Goal: Transaction & Acquisition: Purchase product/service

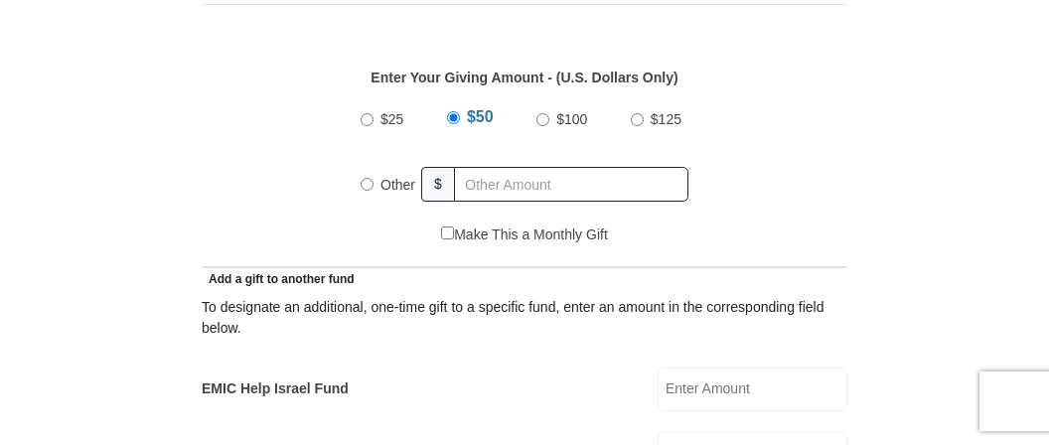
scroll to position [944, 0]
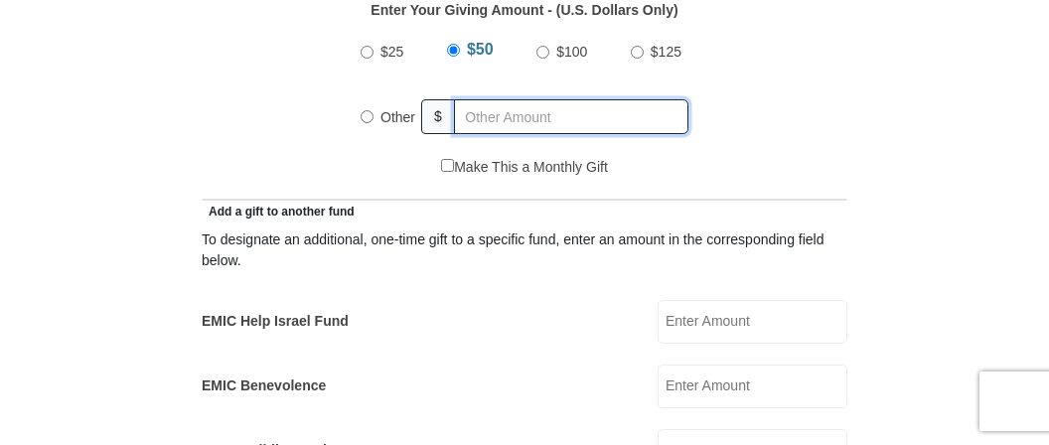
radio input "true"
click at [556, 110] on input "text" at bounding box center [575, 116] width 228 height 35
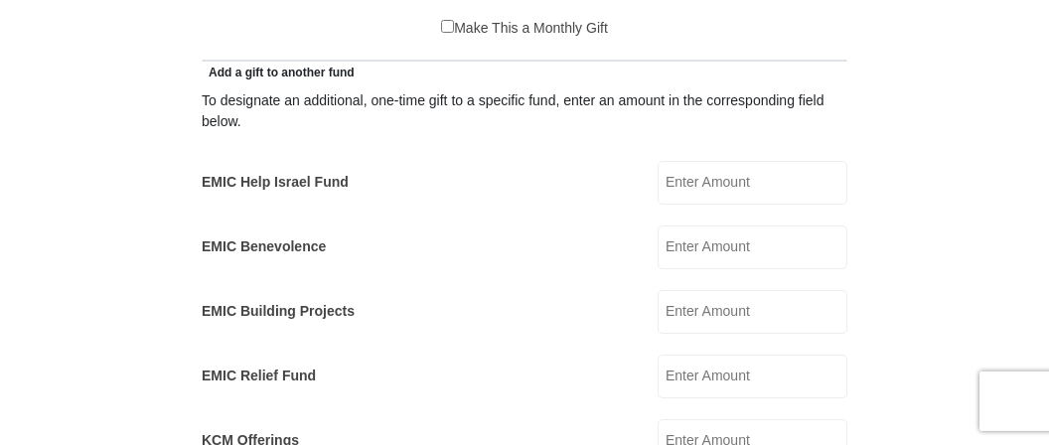
scroll to position [1162, 0]
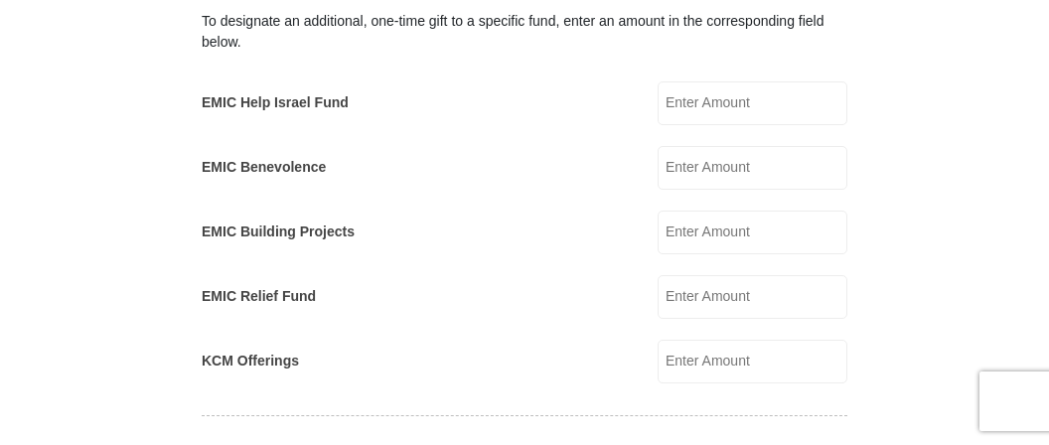
type input "20"
click at [784, 106] on input "EMIC Help Israel Fund" at bounding box center [753, 103] width 190 height 44
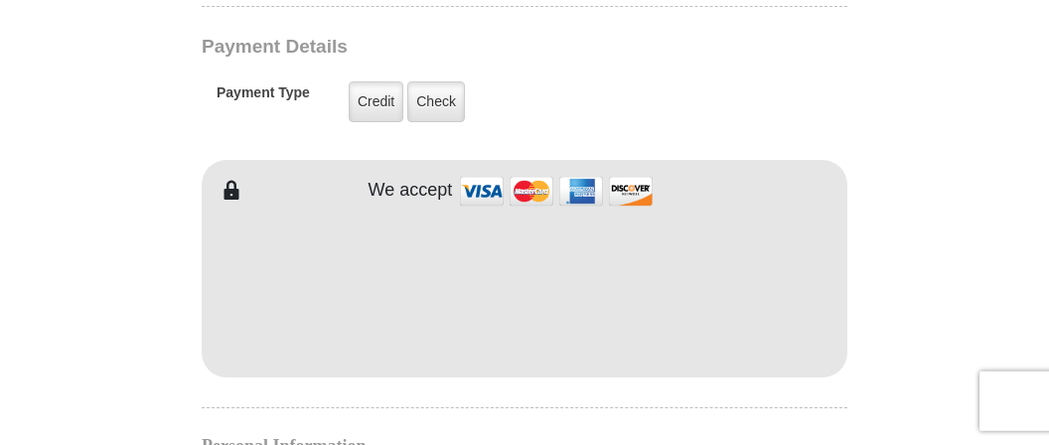
scroll to position [1583, 0]
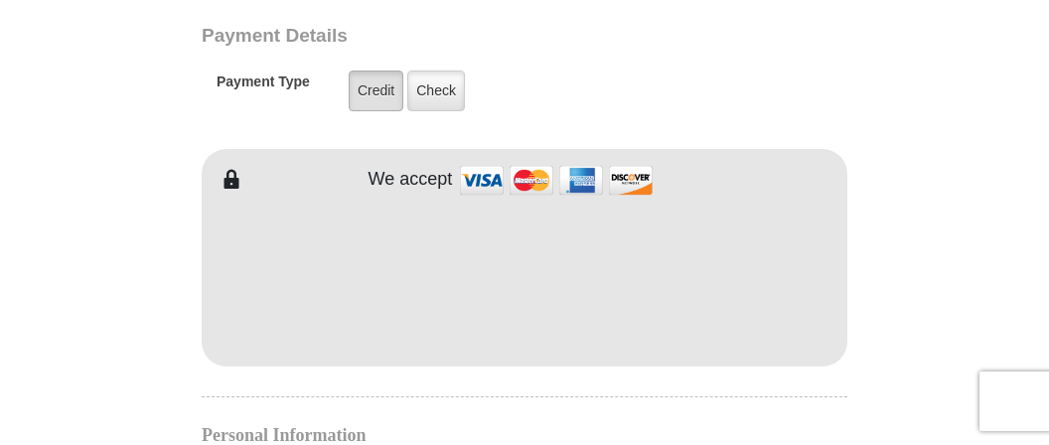
type input "20"
click at [378, 75] on label "Credit" at bounding box center [376, 91] width 55 height 41
click at [0, 0] on input "Credit" at bounding box center [0, 0] width 0 height 0
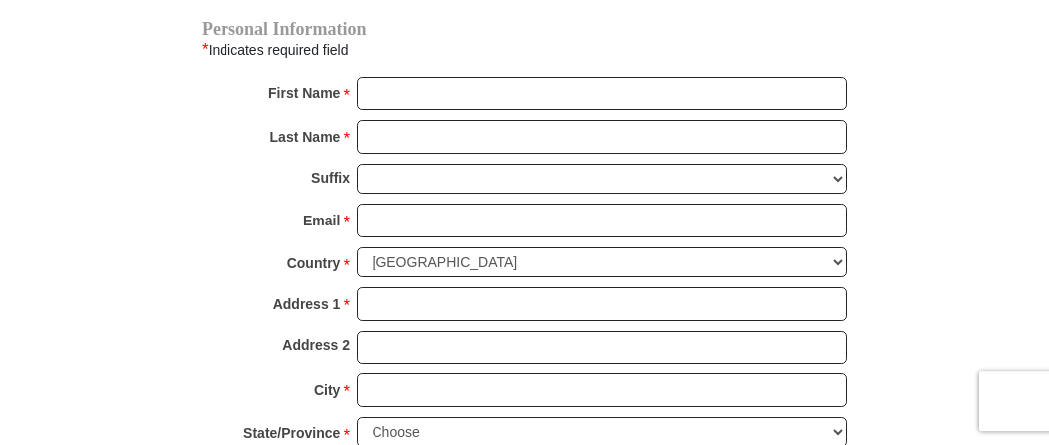
scroll to position [1898, 0]
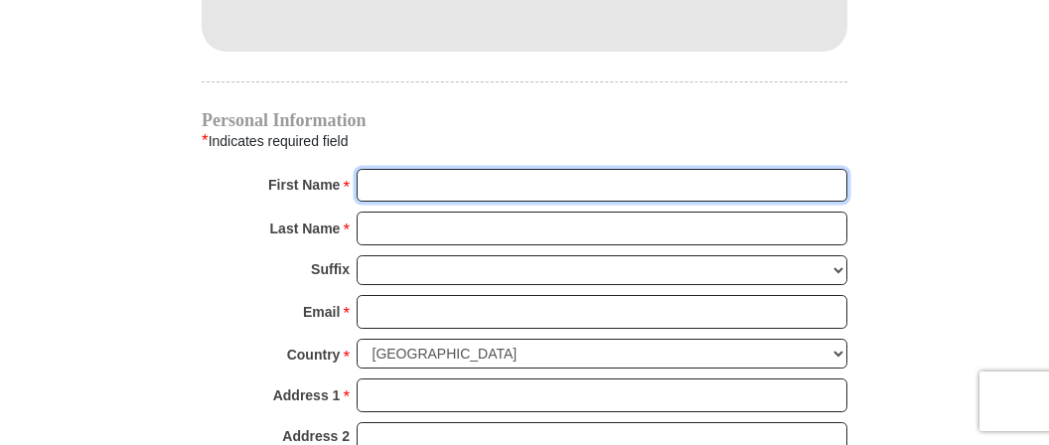
click at [482, 170] on input "First Name *" at bounding box center [602, 186] width 491 height 34
click at [475, 171] on input "First Name *" at bounding box center [602, 186] width 491 height 34
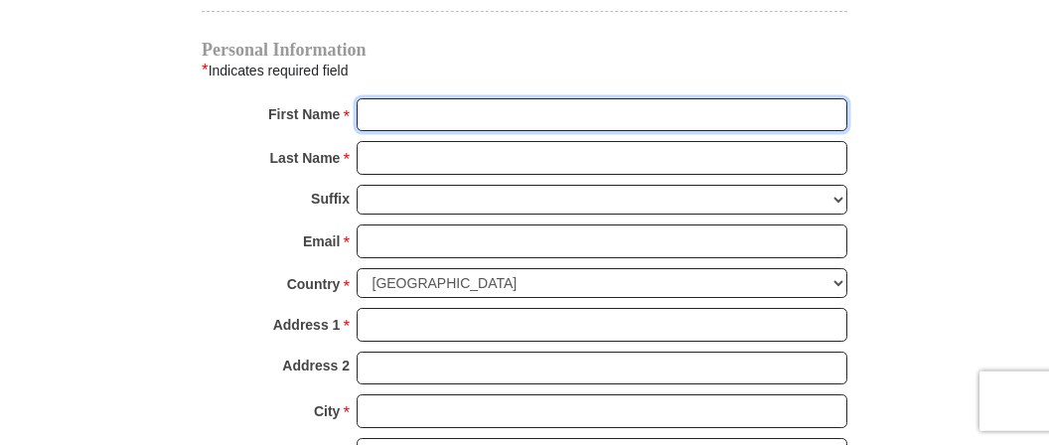
scroll to position [2002, 0]
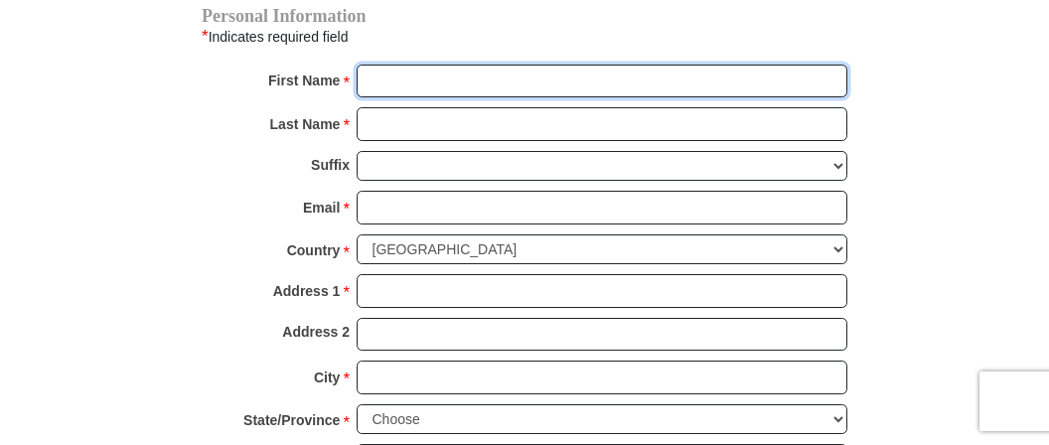
click at [430, 70] on input "First Name *" at bounding box center [602, 82] width 491 height 34
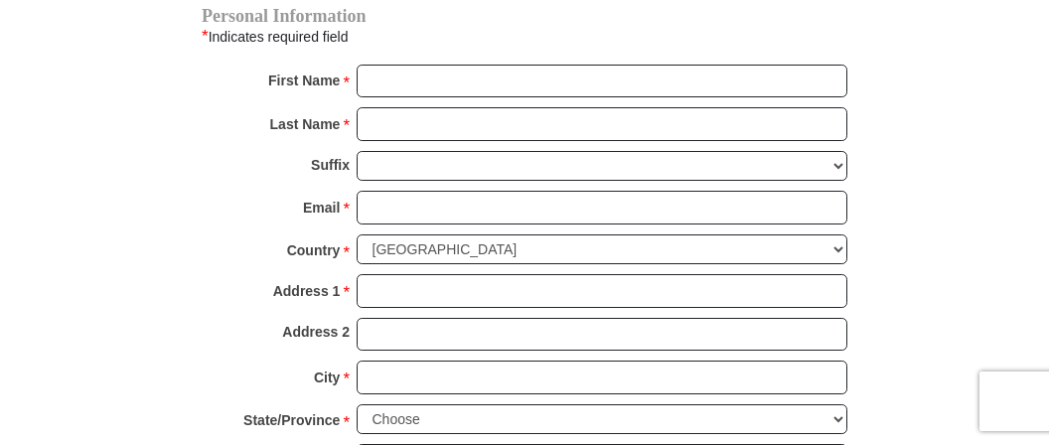
type input "27110 JOANS LOOP RD. UNIT 6"
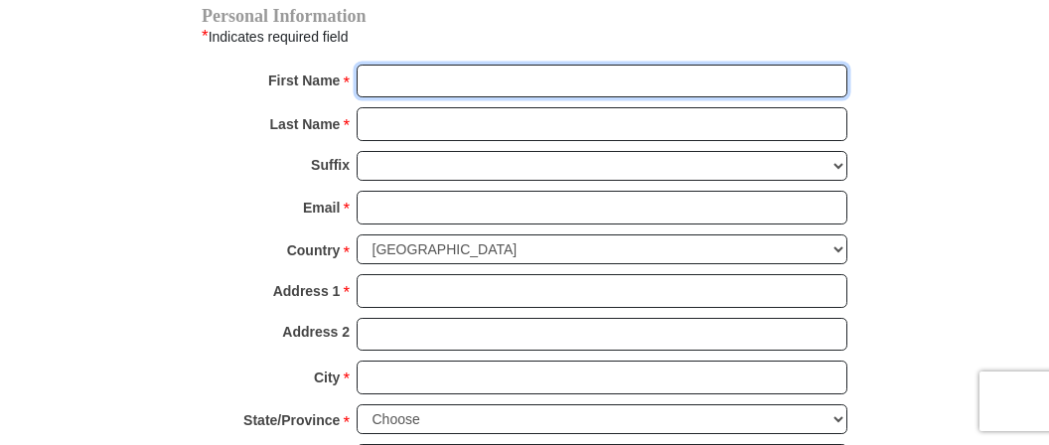
type input "LINDA"
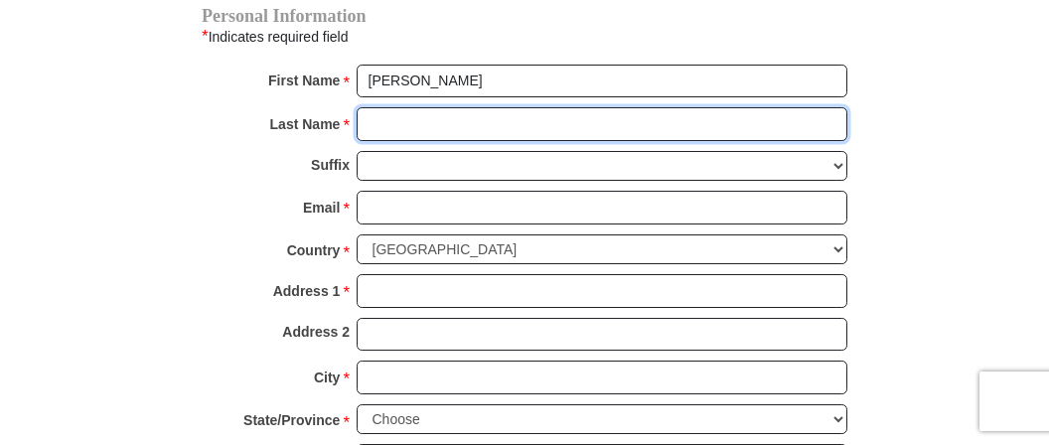
type input "DELAP"
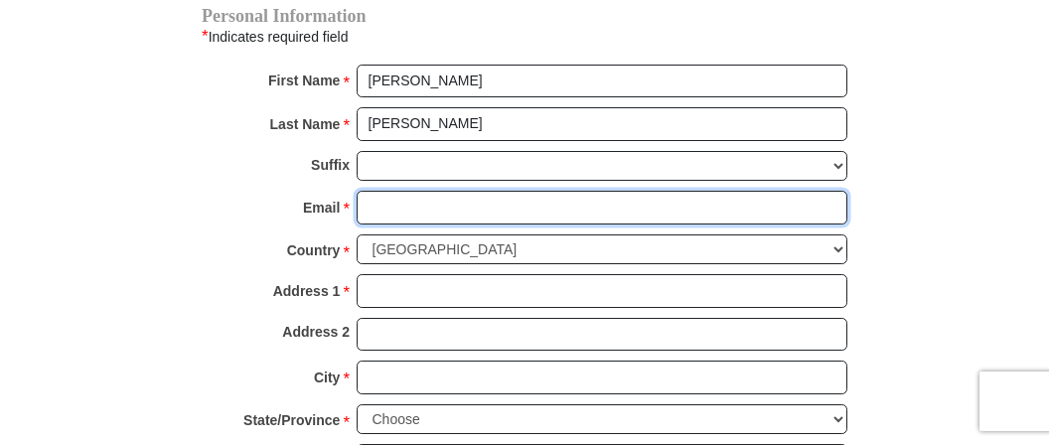
type input "lindadelap@hotmail.com"
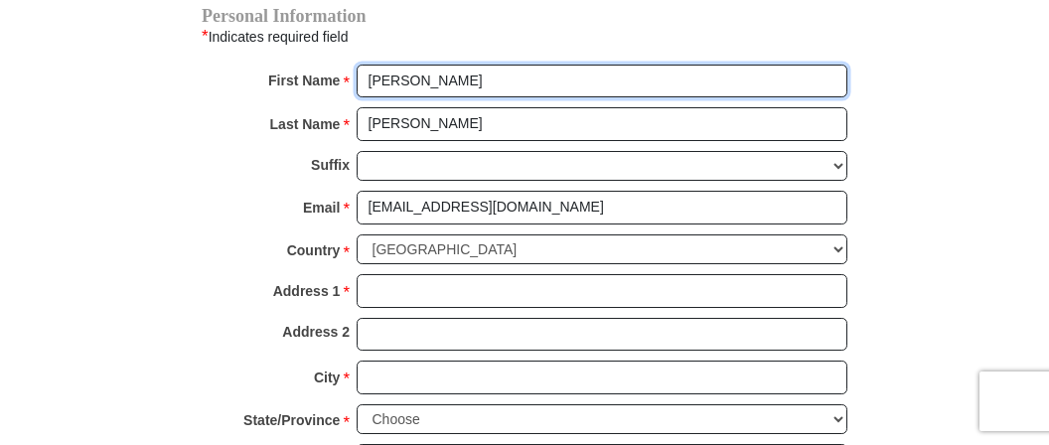
type input "27110 JOANS LOOP RD. UNIT 6"
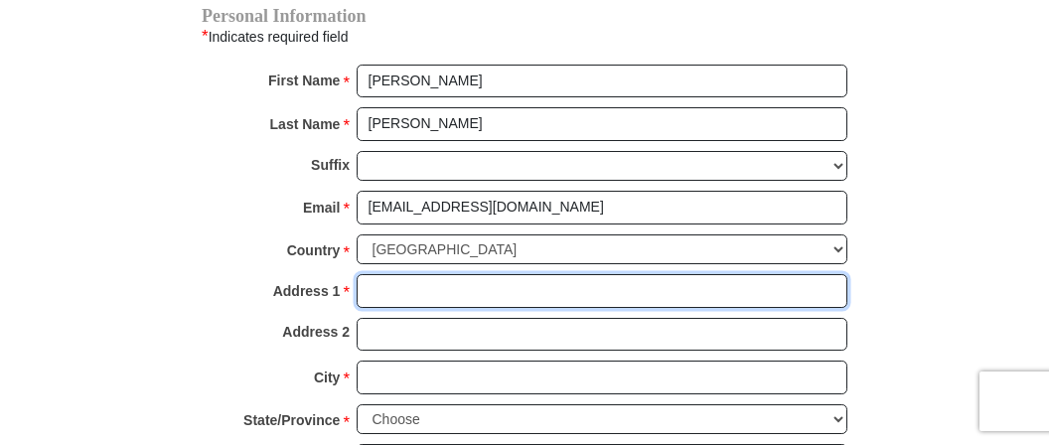
click at [423, 274] on input "Address 1 *" at bounding box center [602, 291] width 491 height 34
click at [424, 274] on input "Address 1 *" at bounding box center [602, 291] width 491 height 34
type input "27110 JOANS LOOP RD. UNIT 66"
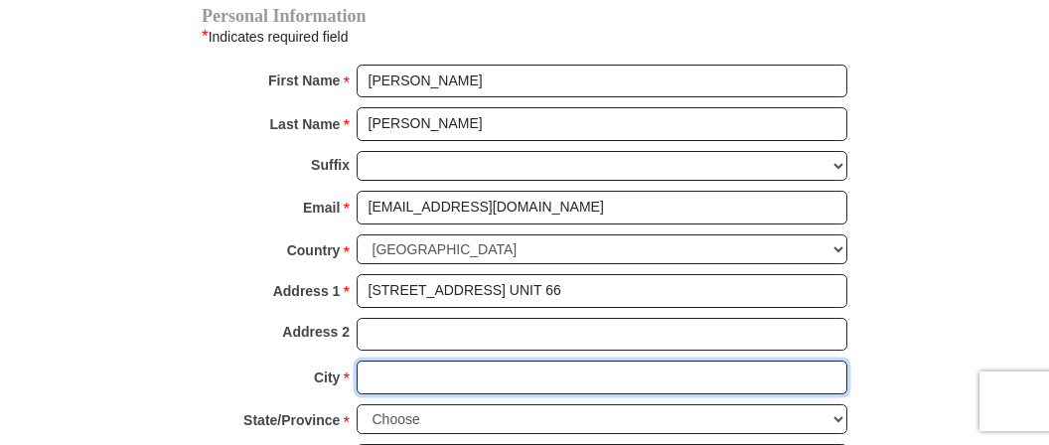
type input "PUNTA GORDA"
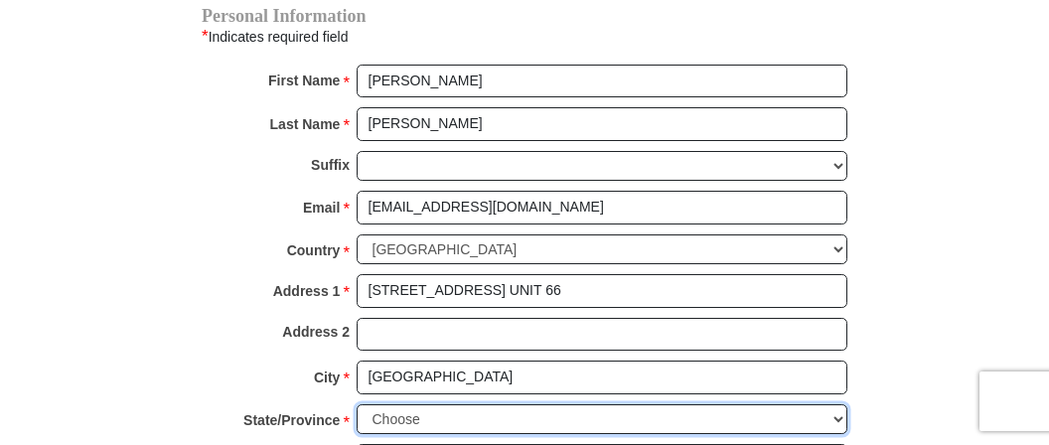
select select "FL"
type input "33982"
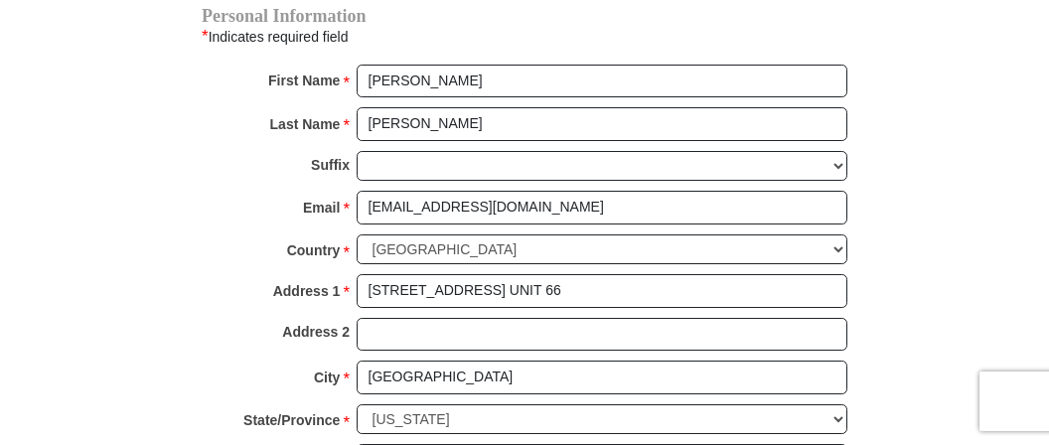
type input "5703694902"
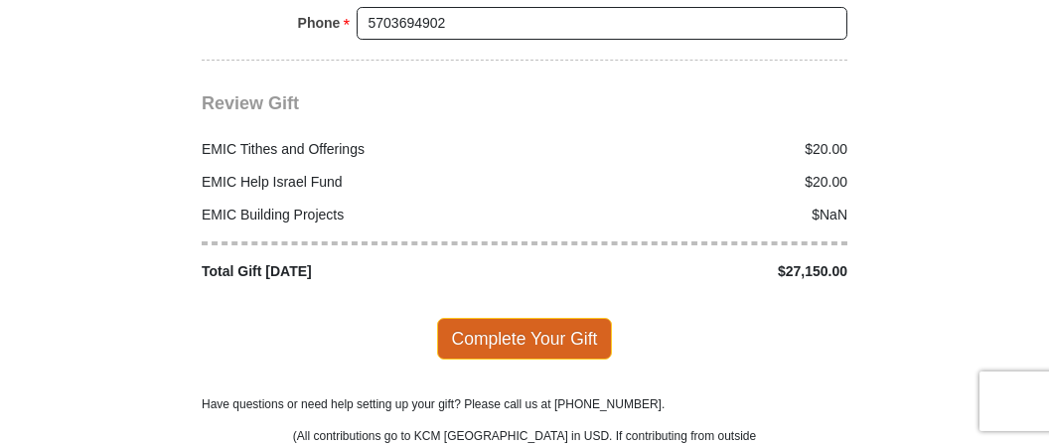
scroll to position [2526, 0]
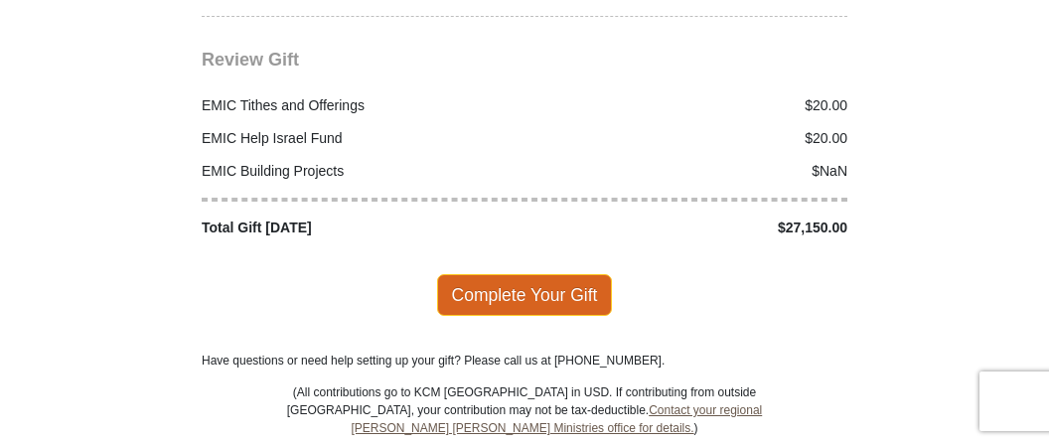
click at [541, 274] on span "Complete Your Gift" at bounding box center [525, 295] width 176 height 42
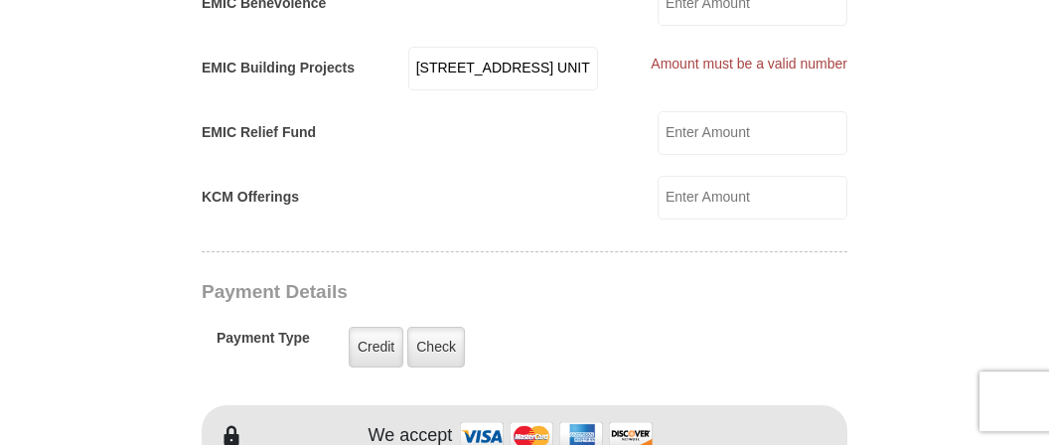
scroll to position [1321, 0]
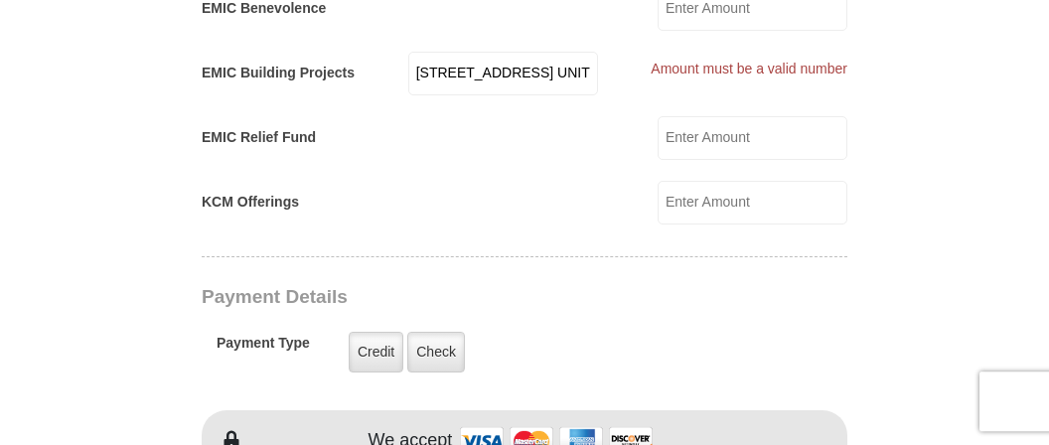
click at [591, 62] on input "27110 JOANS LOOP RD. UNIT 6" at bounding box center [503, 74] width 190 height 44
click at [585, 68] on input "27110 JOANS LOOP RD. UNIT 6" at bounding box center [503, 74] width 190 height 44
type input "2"
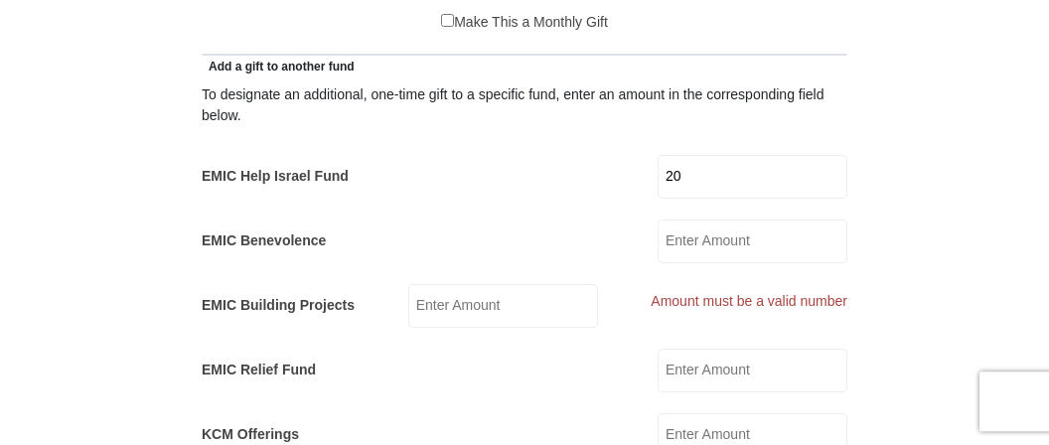
scroll to position [1012, 0]
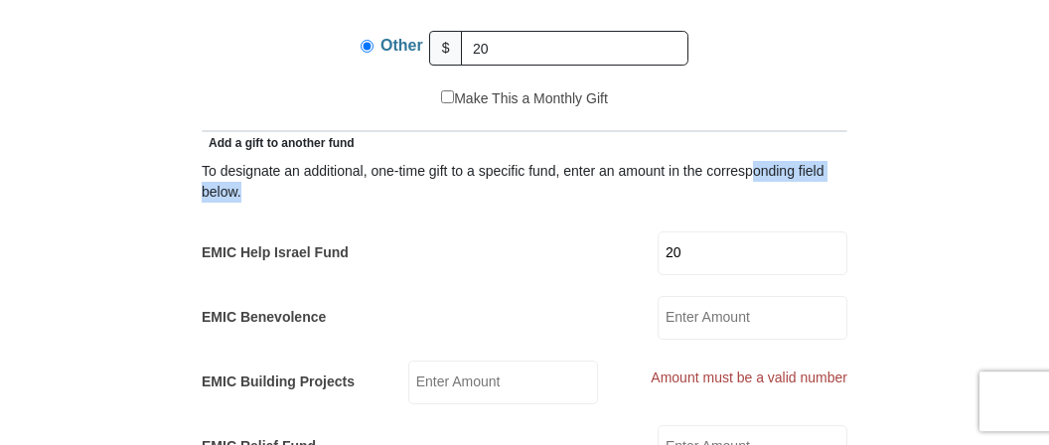
click at [755, 179] on div "To designate an additional, one-time gift to a specific fund, enter an amount i…" at bounding box center [525, 182] width 646 height 42
click at [728, 249] on input "20" at bounding box center [753, 253] width 190 height 44
type input "2"
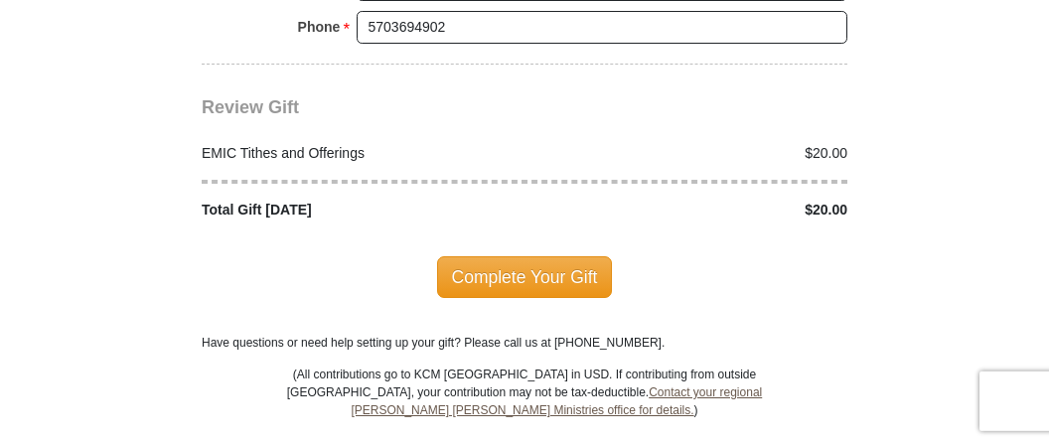
scroll to position [2481, 0]
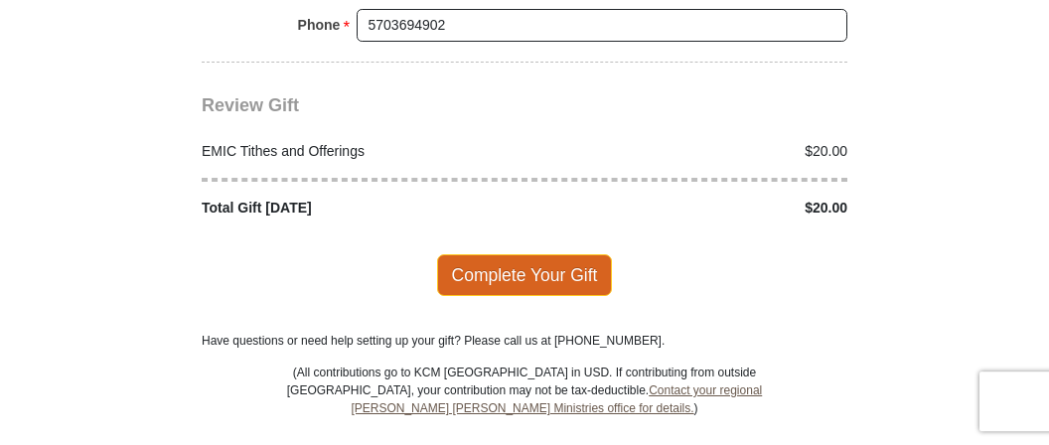
click at [506, 254] on span "Complete Your Gift" at bounding box center [525, 275] width 176 height 42
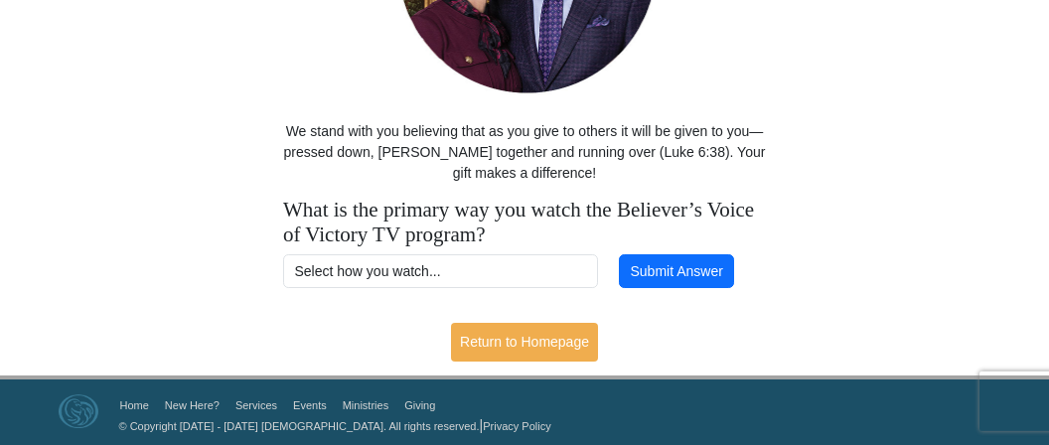
scroll to position [336, 0]
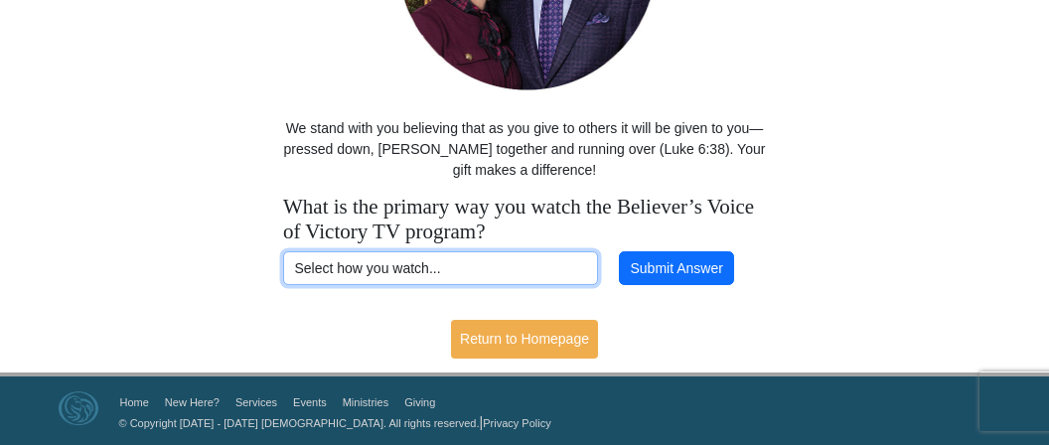
click at [283, 251] on select "Select how you watch... Daystar Morning Daystar Evening KCM.org GoVictory.com V…" at bounding box center [440, 268] width 315 height 34
select select "DISH"
click option "VICTORY Dish Channel 265" at bounding box center [0, 0] width 0 height 0
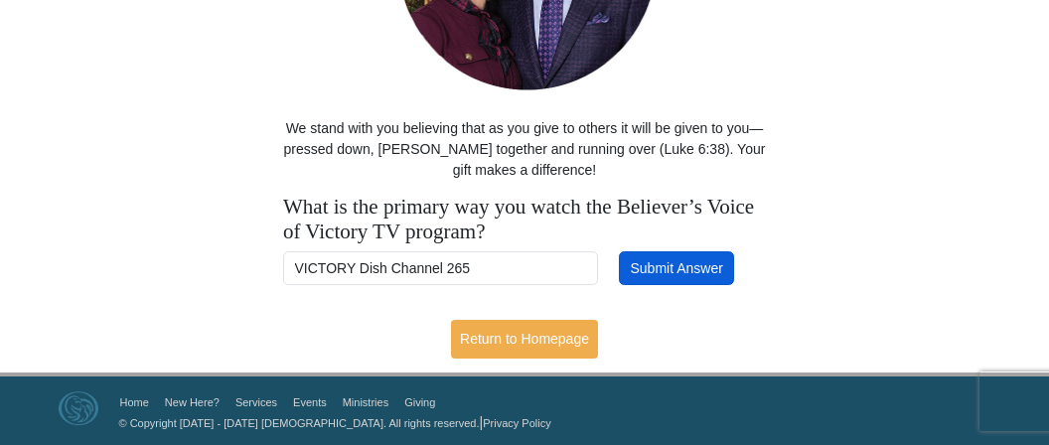
click at [665, 276] on button "Submit Answer" at bounding box center [676, 268] width 115 height 34
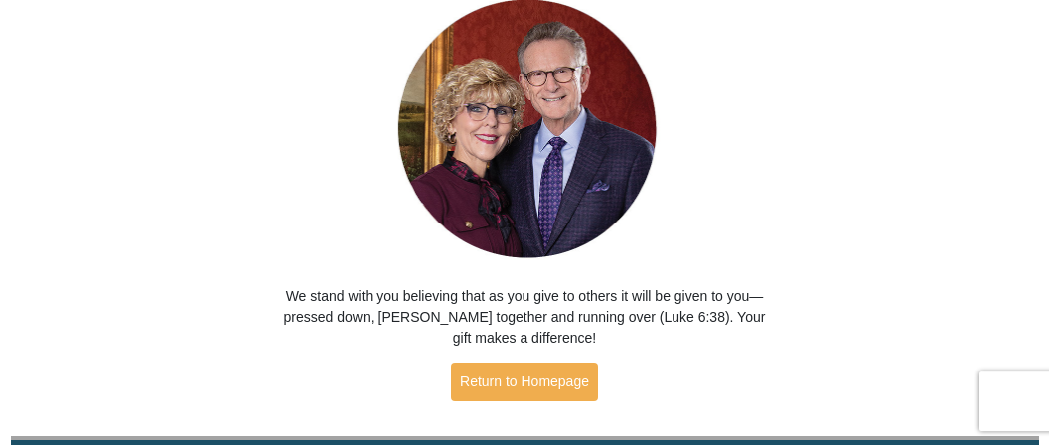
scroll to position [210, 0]
